Goal: Task Accomplishment & Management: Manage account settings

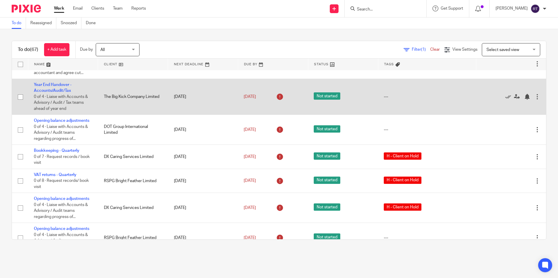
scroll to position [175, 0]
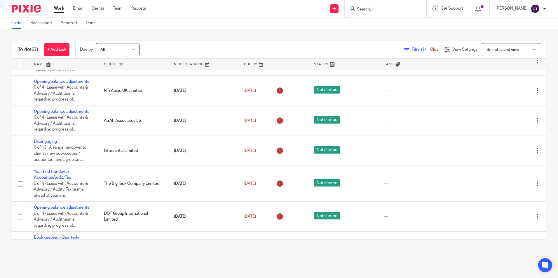
click at [113, 64] on link at bounding box center [133, 65] width 70 height 12
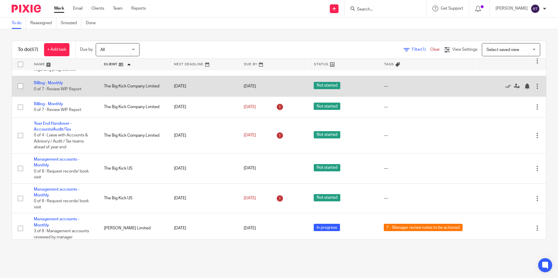
scroll to position [1543, 0]
